Goal: Task Accomplishment & Management: Complete application form

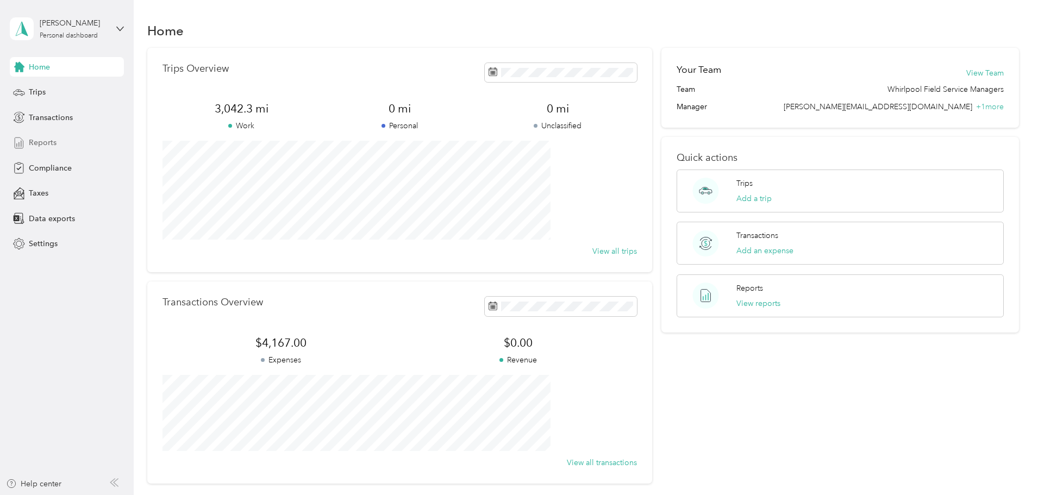
click at [51, 147] on span "Reports" at bounding box center [43, 142] width 28 height 11
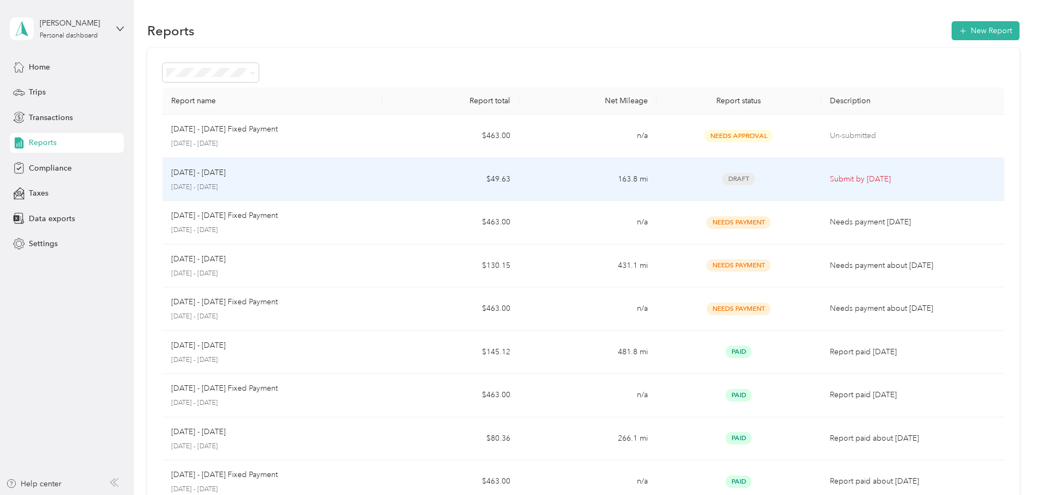
click at [723, 179] on span "Draft" at bounding box center [739, 179] width 33 height 13
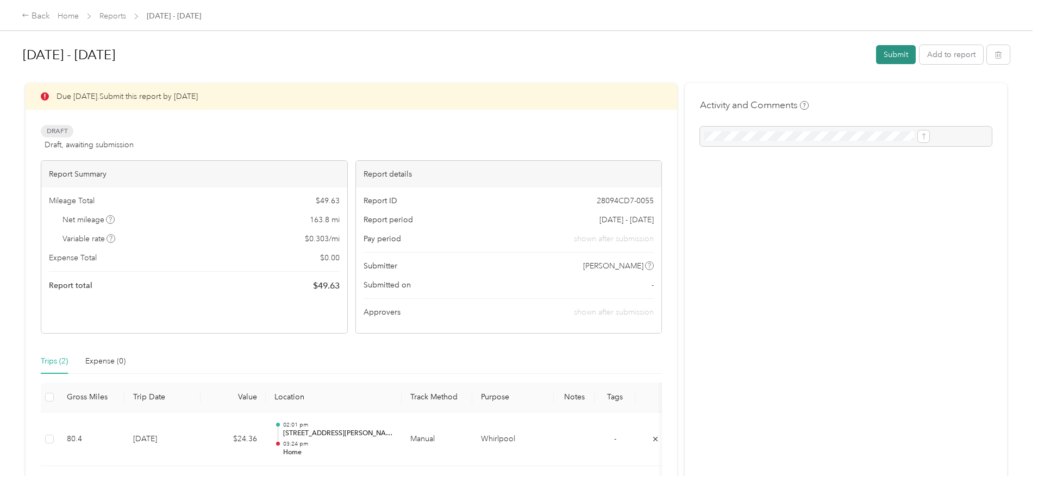
click at [876, 59] on button "Submit" at bounding box center [896, 54] width 40 height 19
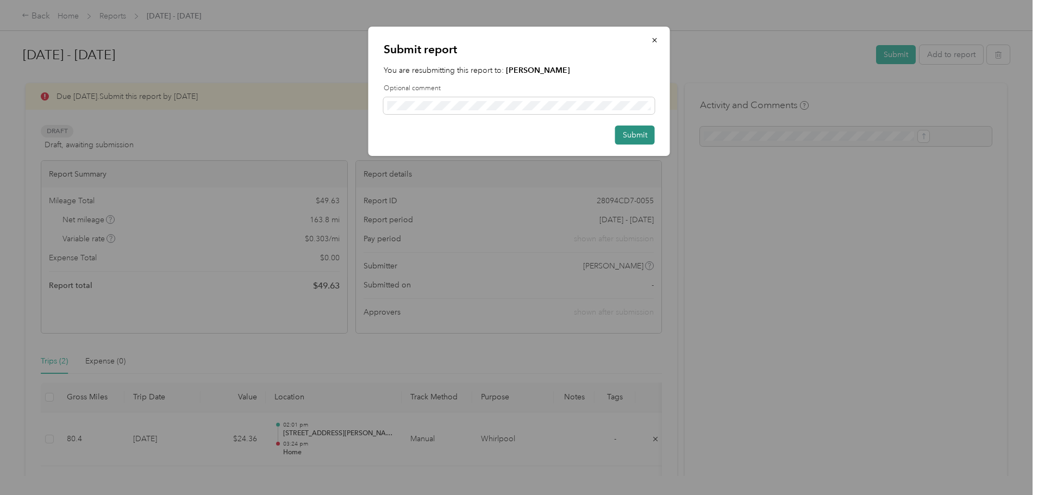
click at [633, 138] on button "Submit" at bounding box center [635, 135] width 40 height 19
